Goal: Information Seeking & Learning: Learn about a topic

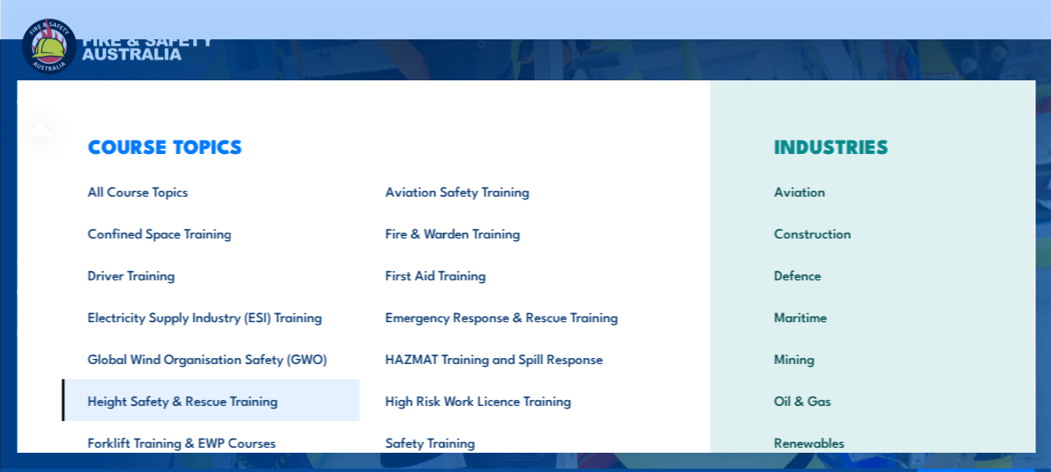
click at [241, 400] on link "Height Safety & Rescue Training" at bounding box center [210, 400] width 298 height 42
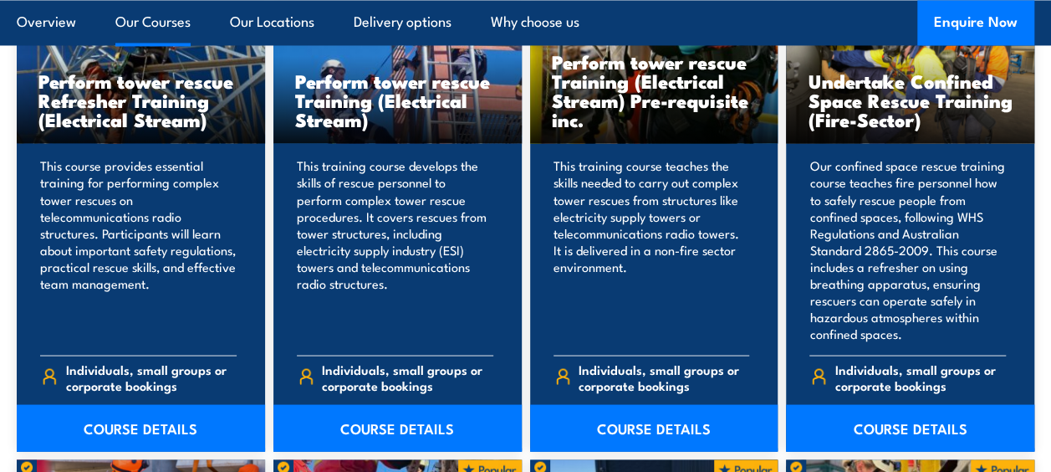
scroll to position [1399, 0]
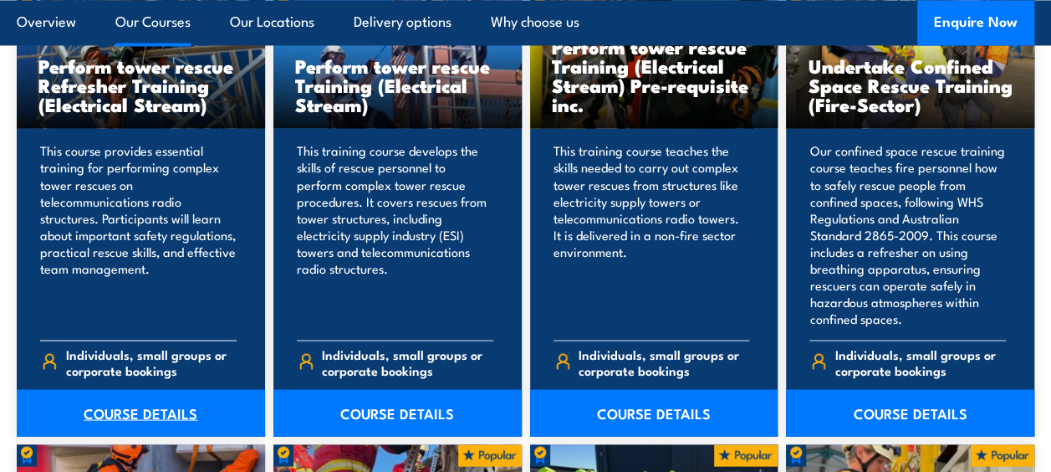
click at [117, 408] on link "COURSE DETAILS" at bounding box center [141, 412] width 248 height 47
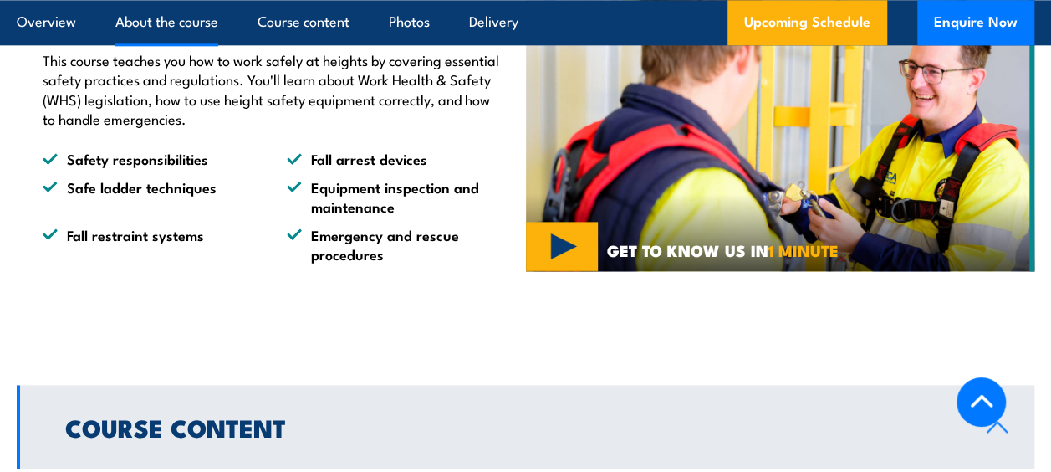
scroll to position [1013, 0]
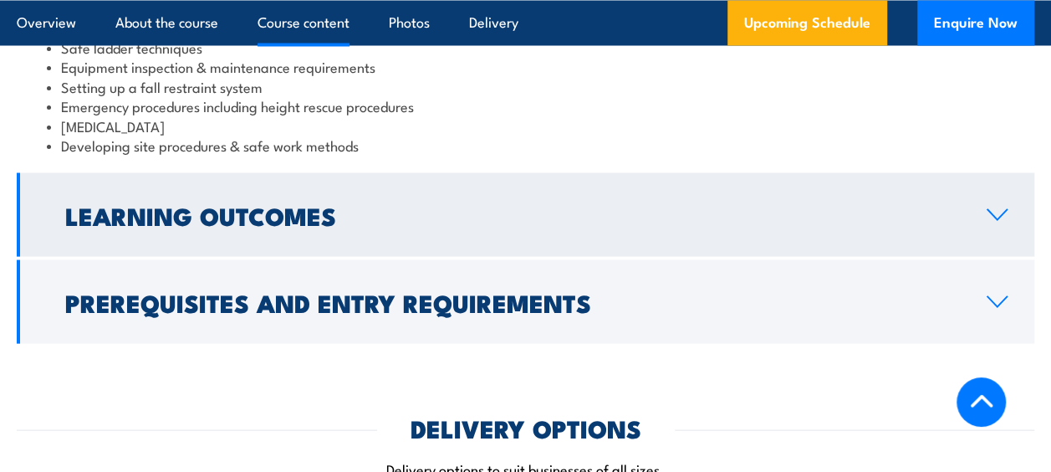
click at [993, 232] on link "Learning Outcomes" at bounding box center [525, 214] width 1017 height 84
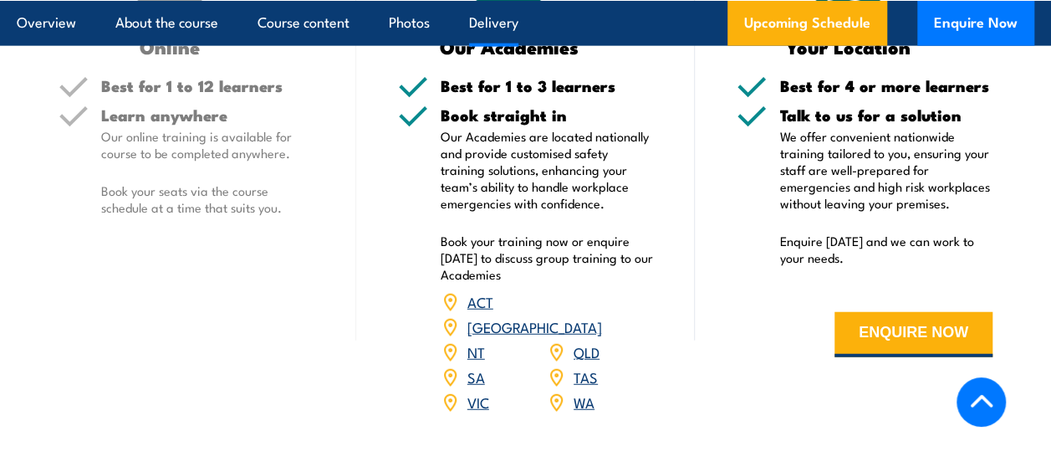
scroll to position [1995, 0]
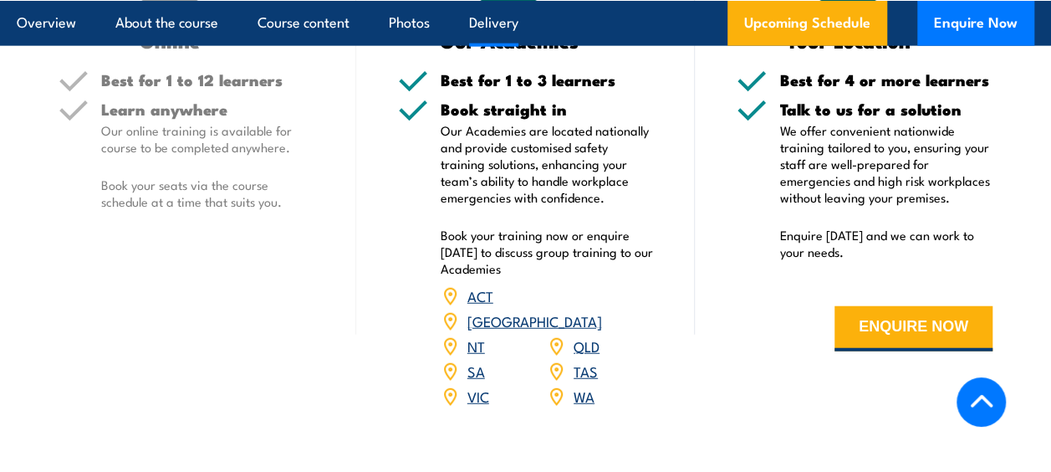
click at [592, 310] on link "[GEOGRAPHIC_DATA]" at bounding box center [534, 320] width 135 height 20
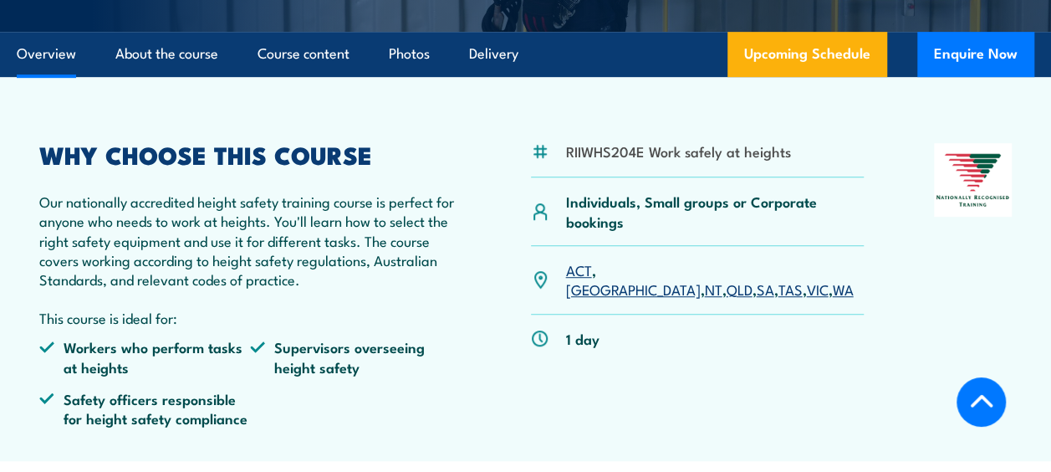
scroll to position [439, 0]
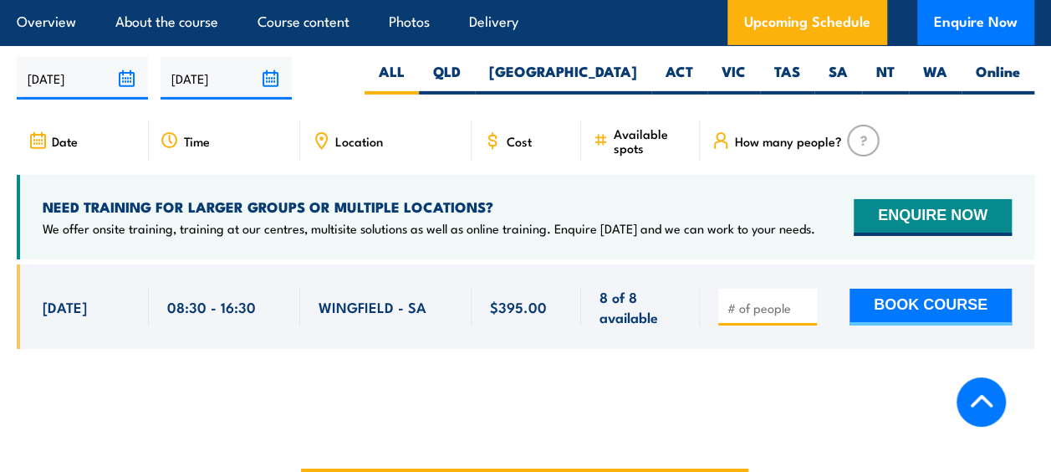
scroll to position [2756, 0]
